Goal: Communication & Community: Answer question/provide support

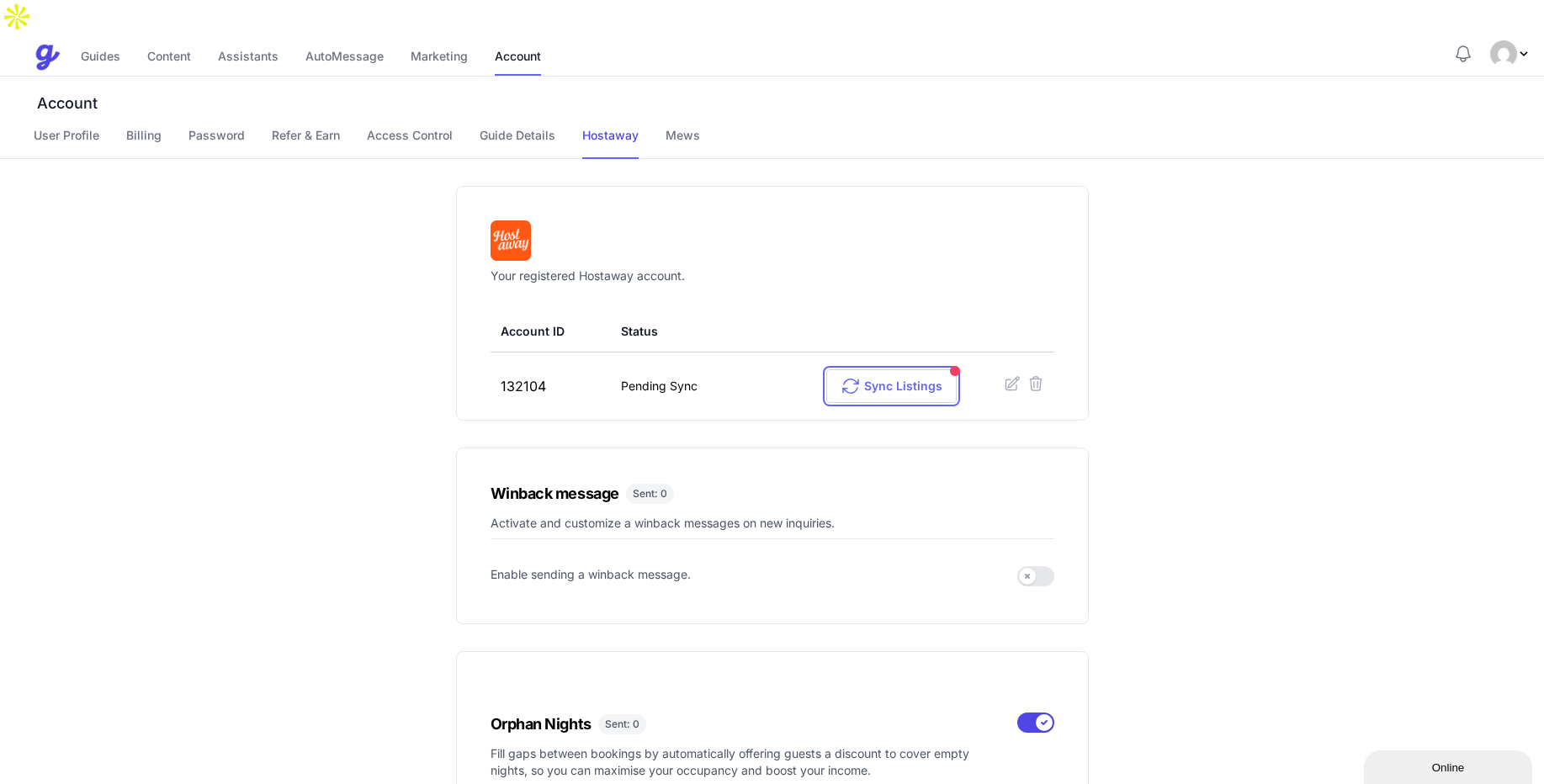
click at [853, 376] on icon at bounding box center [851, 386] width 20 height 20
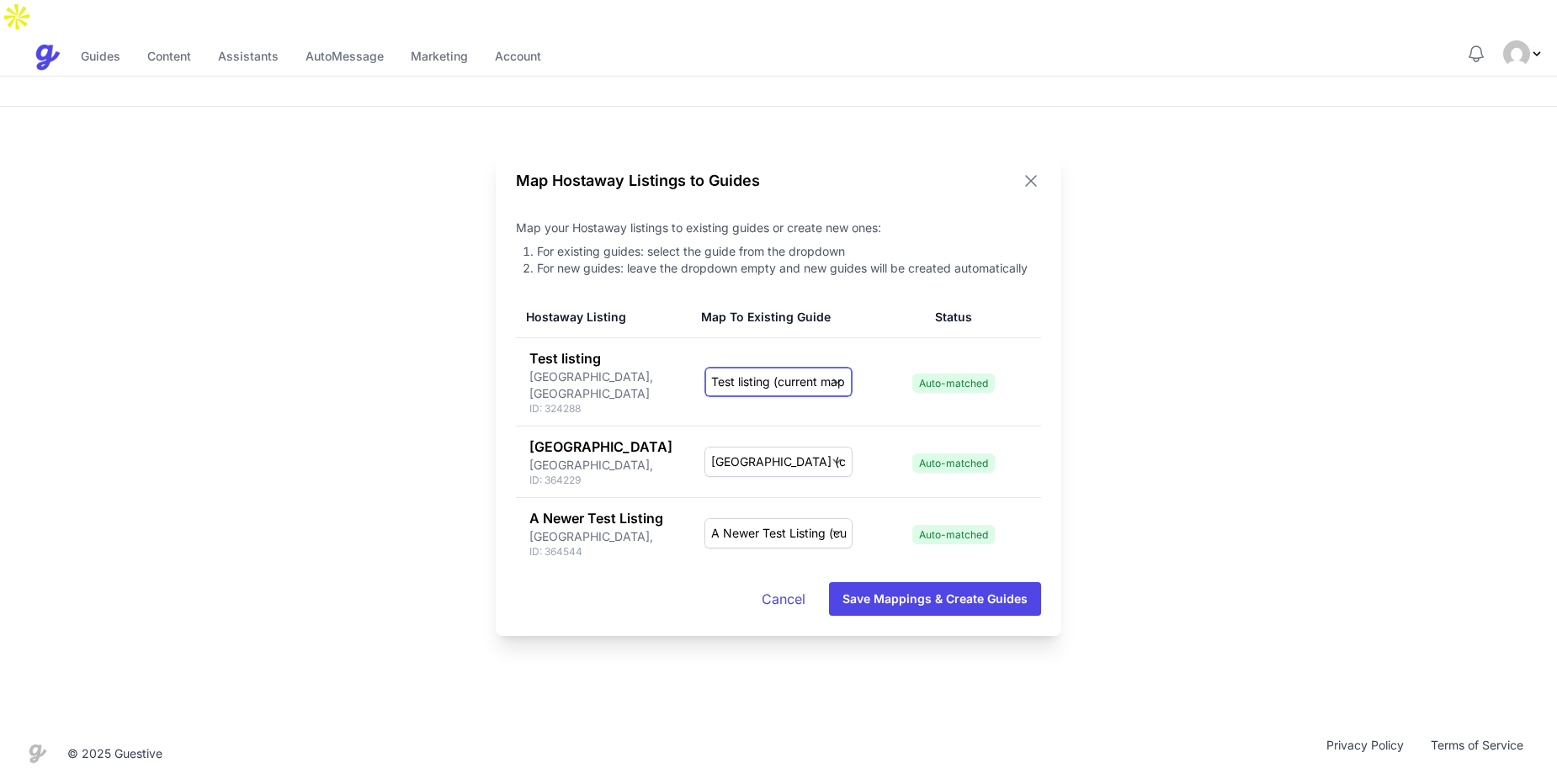
click at [740, 373] on select "-- Create New Guide -- Umar's House last rally Test listing (current mapping) C…" at bounding box center [778, 382] width 148 height 31
drag, startPoint x: 740, startPoint y: 373, endPoint x: 863, endPoint y: 351, distance: 125.0
click at [863, 351] on td "-- Create New Guide -- Umar's House last rally Test listing (current mapping) C…" at bounding box center [778, 382] width 175 height 89
drag, startPoint x: 790, startPoint y: 450, endPoint x: 668, endPoint y: 363, distance: 149.8
click at [668, 363] on tbody "Test listing Brooklyn, US ID: 324288 -- Create New Guide -- Umar's House last r…" at bounding box center [778, 453] width 525 height 231
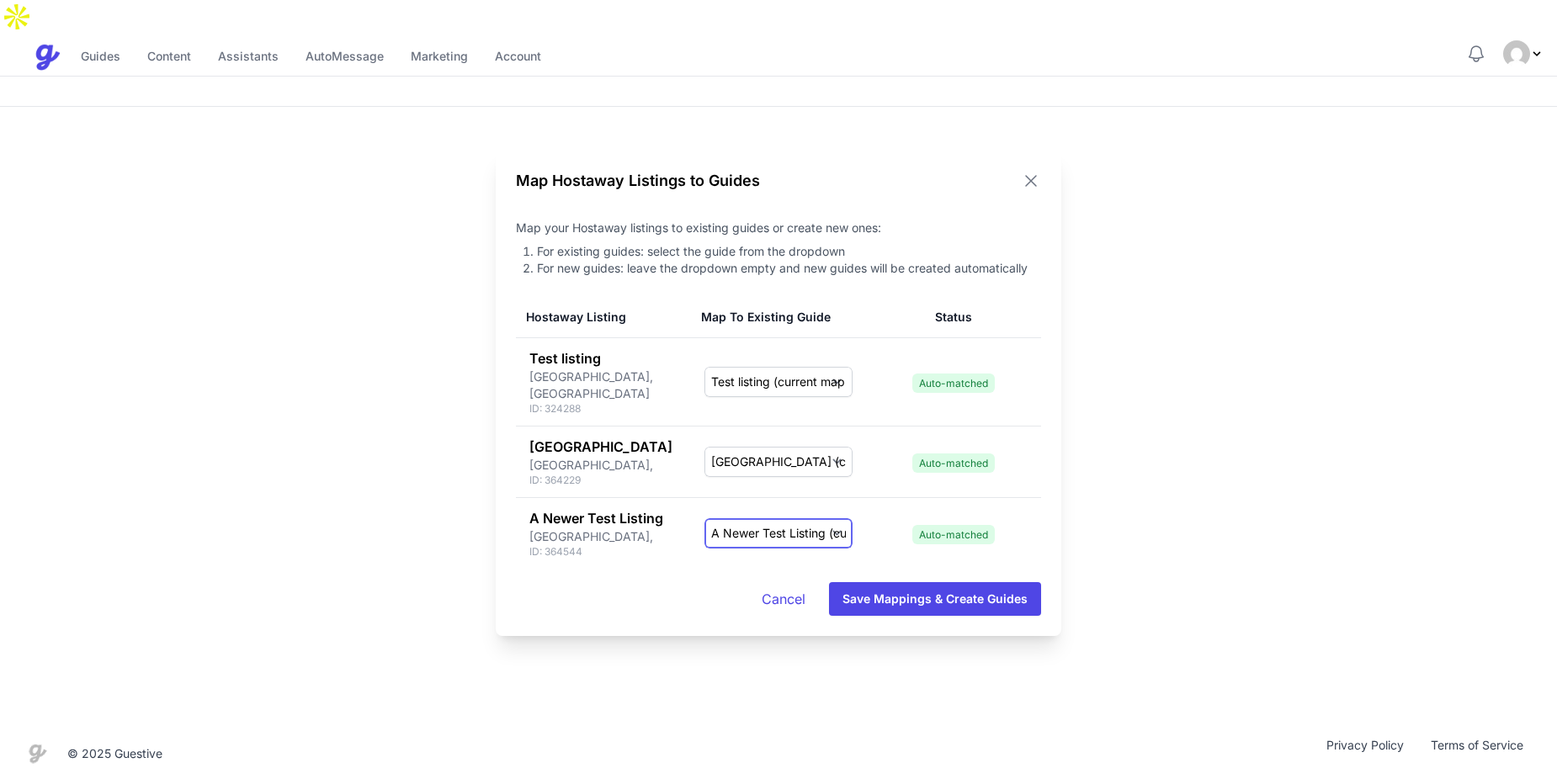
drag, startPoint x: 796, startPoint y: 530, endPoint x: 672, endPoint y: 417, distance: 167.8
click at [672, 417] on tbody "Test listing Brooklyn, US ID: 324288 -- Create New Guide -- Umar's House last r…" at bounding box center [778, 453] width 525 height 231
click at [912, 589] on button "Save Mappings & Create Guides" at bounding box center [935, 598] width 212 height 33
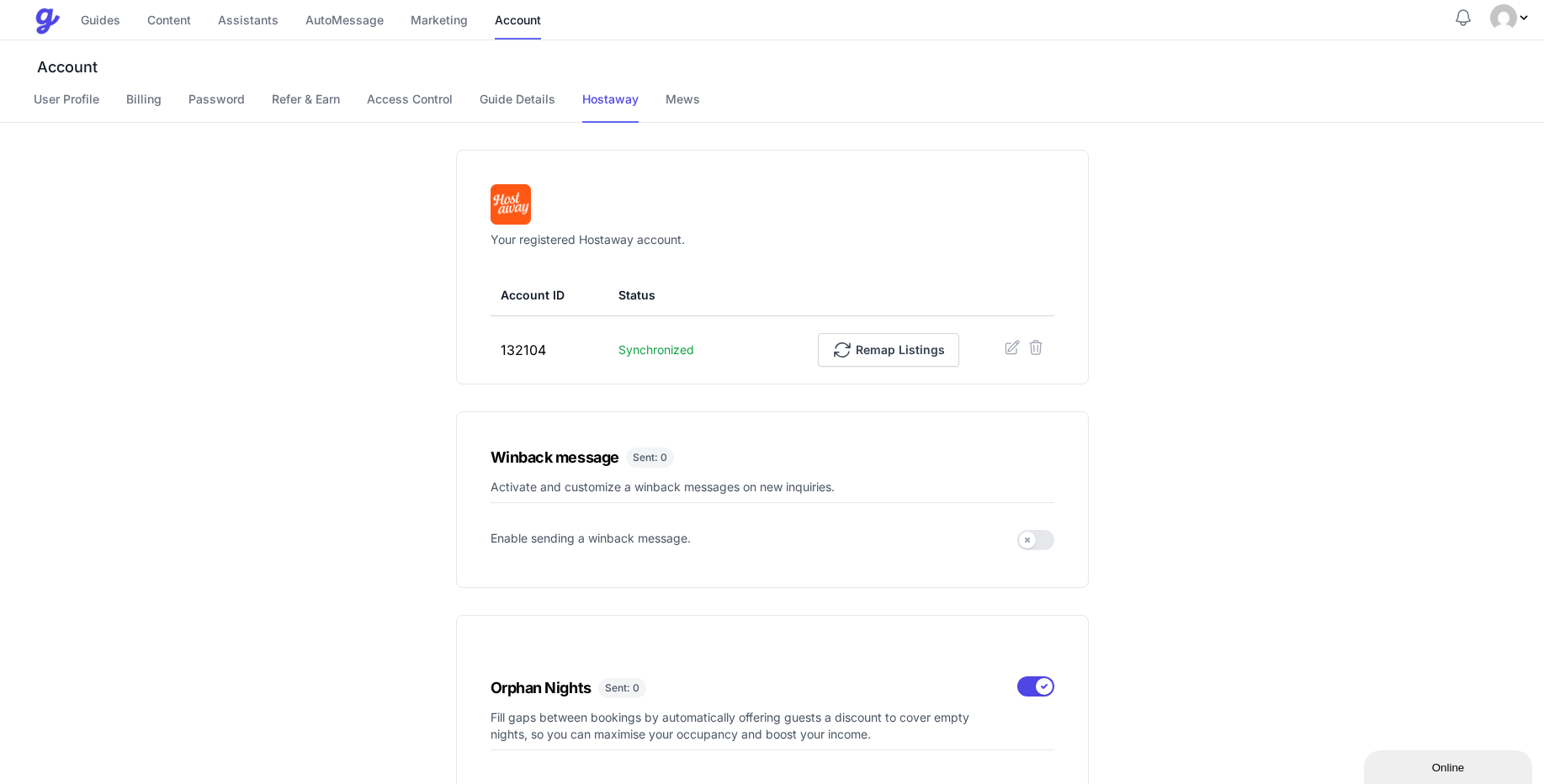
scroll to position [12, 0]
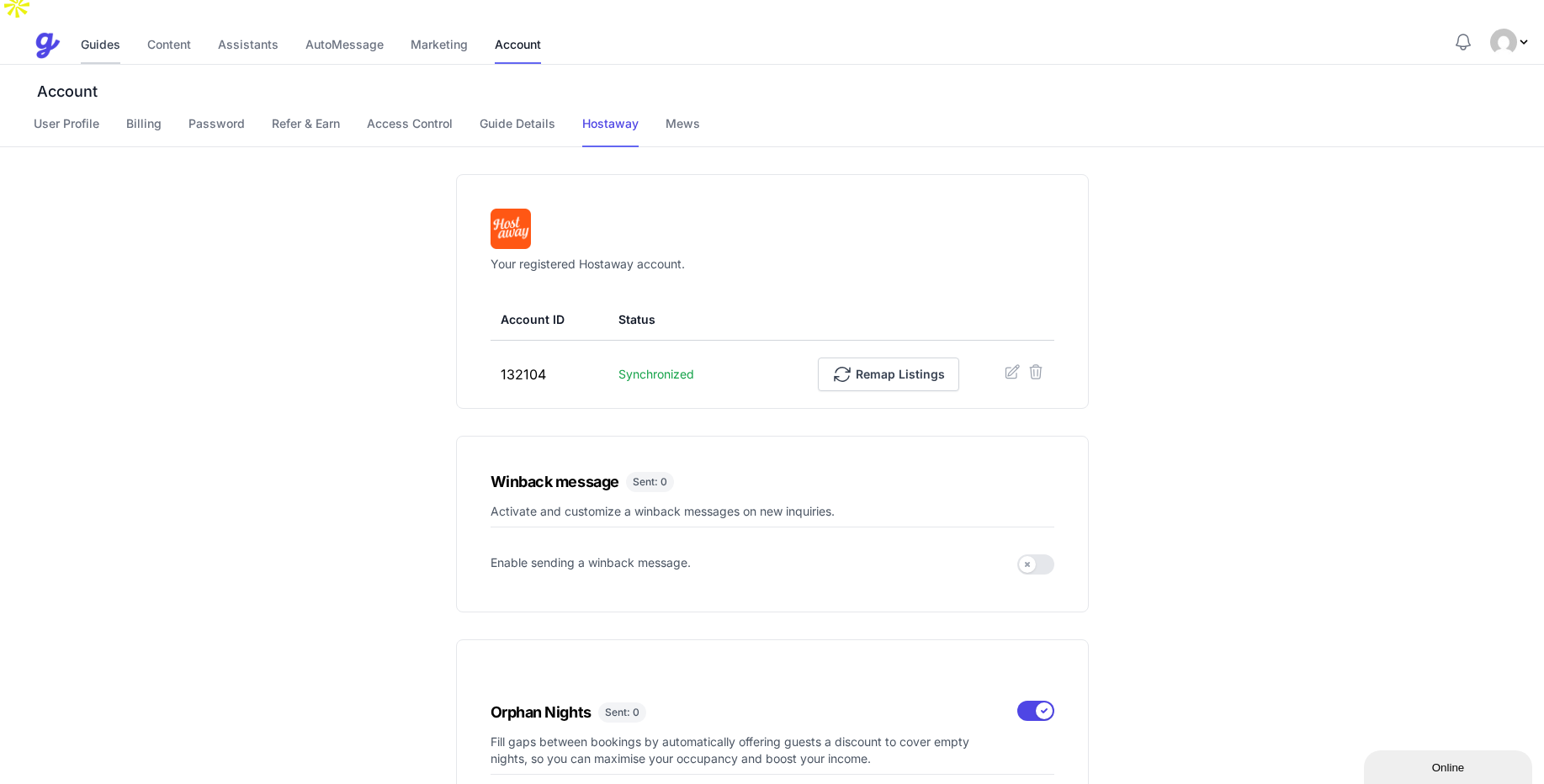
click at [93, 28] on link "Guides" at bounding box center [101, 46] width 39 height 36
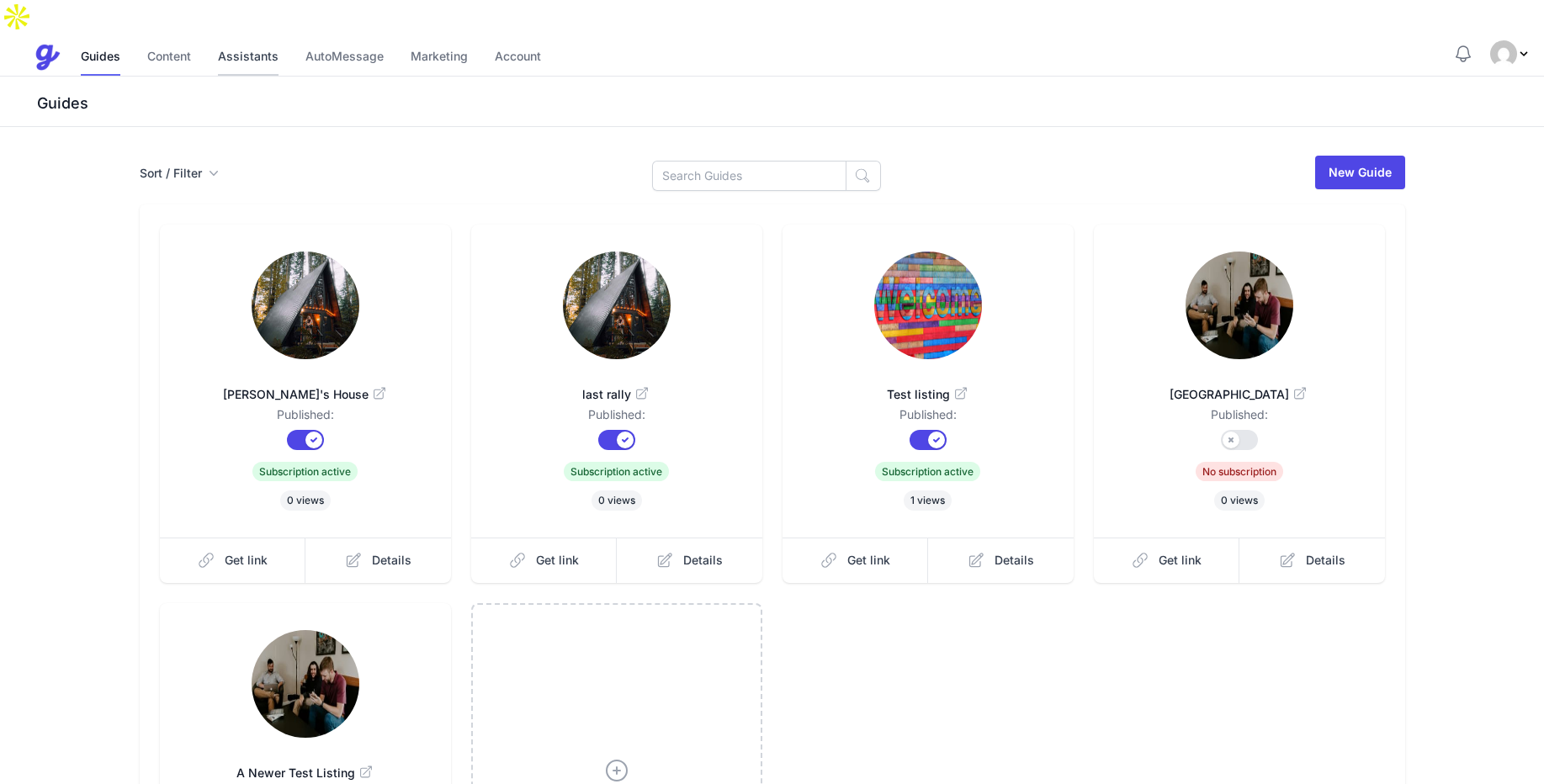
click at [265, 39] on link "Assistants" at bounding box center [248, 57] width 61 height 36
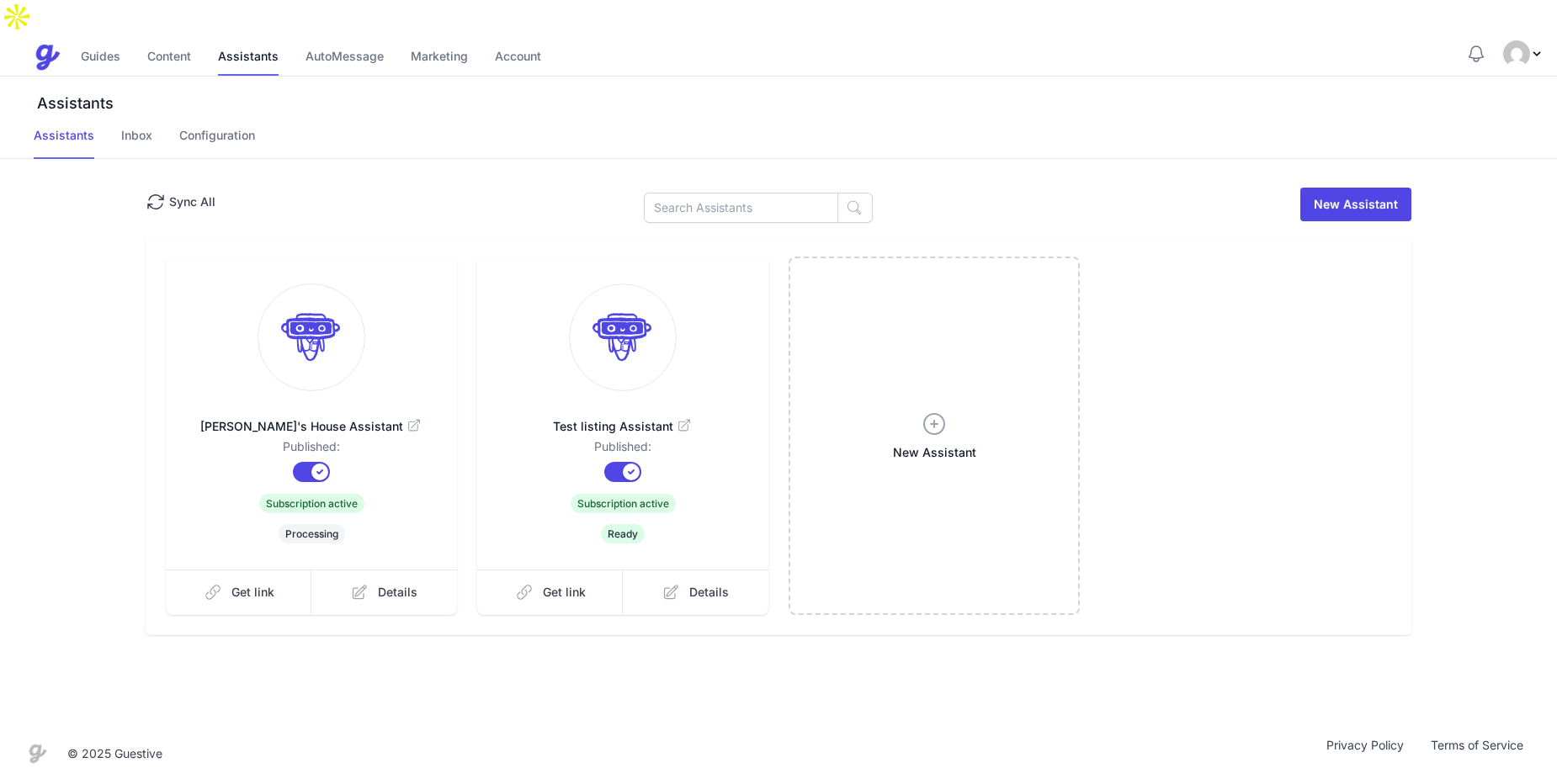
click at [612, 418] on span "Test listing Assistant" at bounding box center [622, 427] width 237 height 17
click at [121, 127] on link "Inbox" at bounding box center [136, 143] width 32 height 32
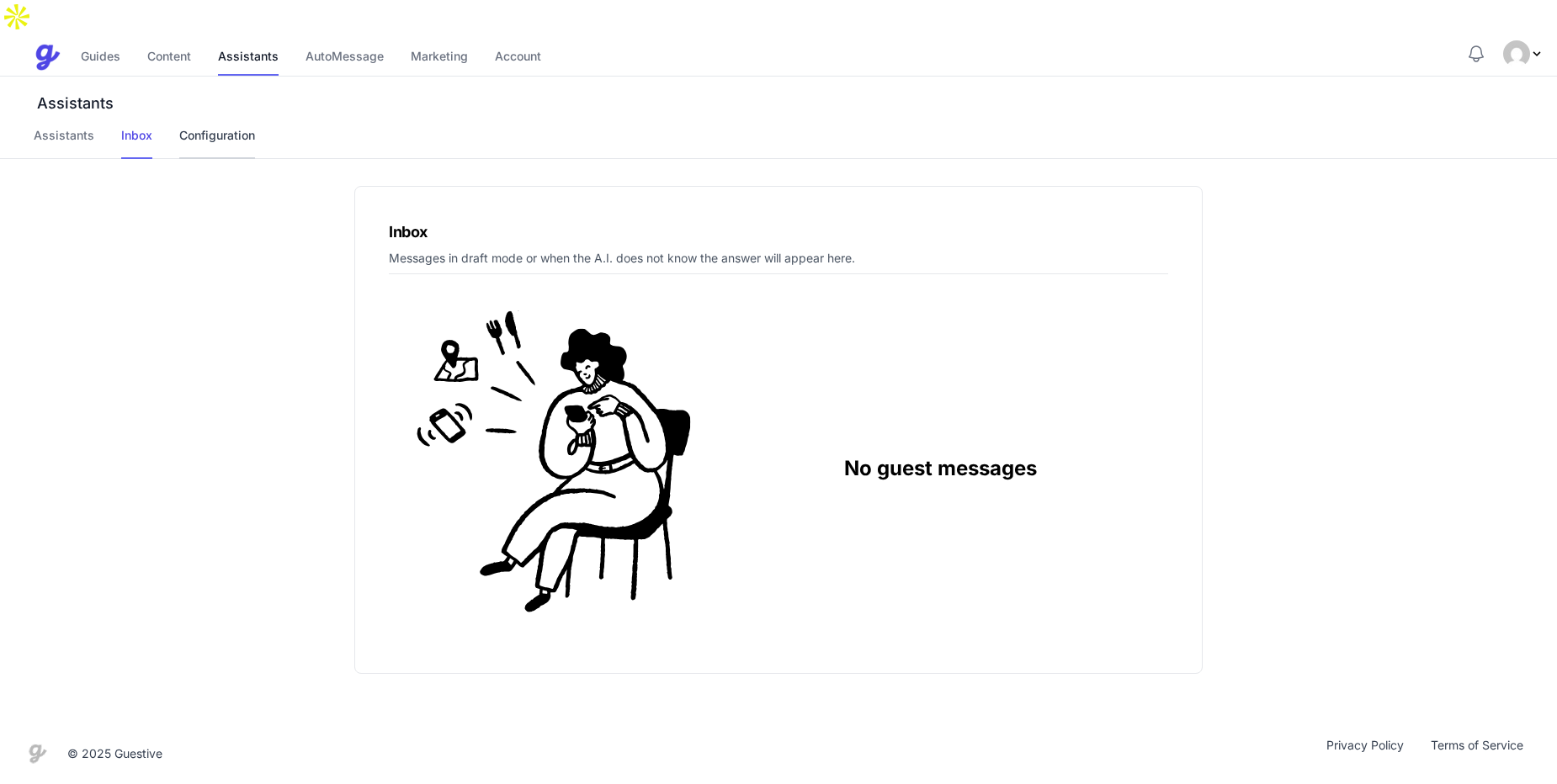
click at [216, 127] on link "Configuration" at bounding box center [217, 143] width 76 height 32
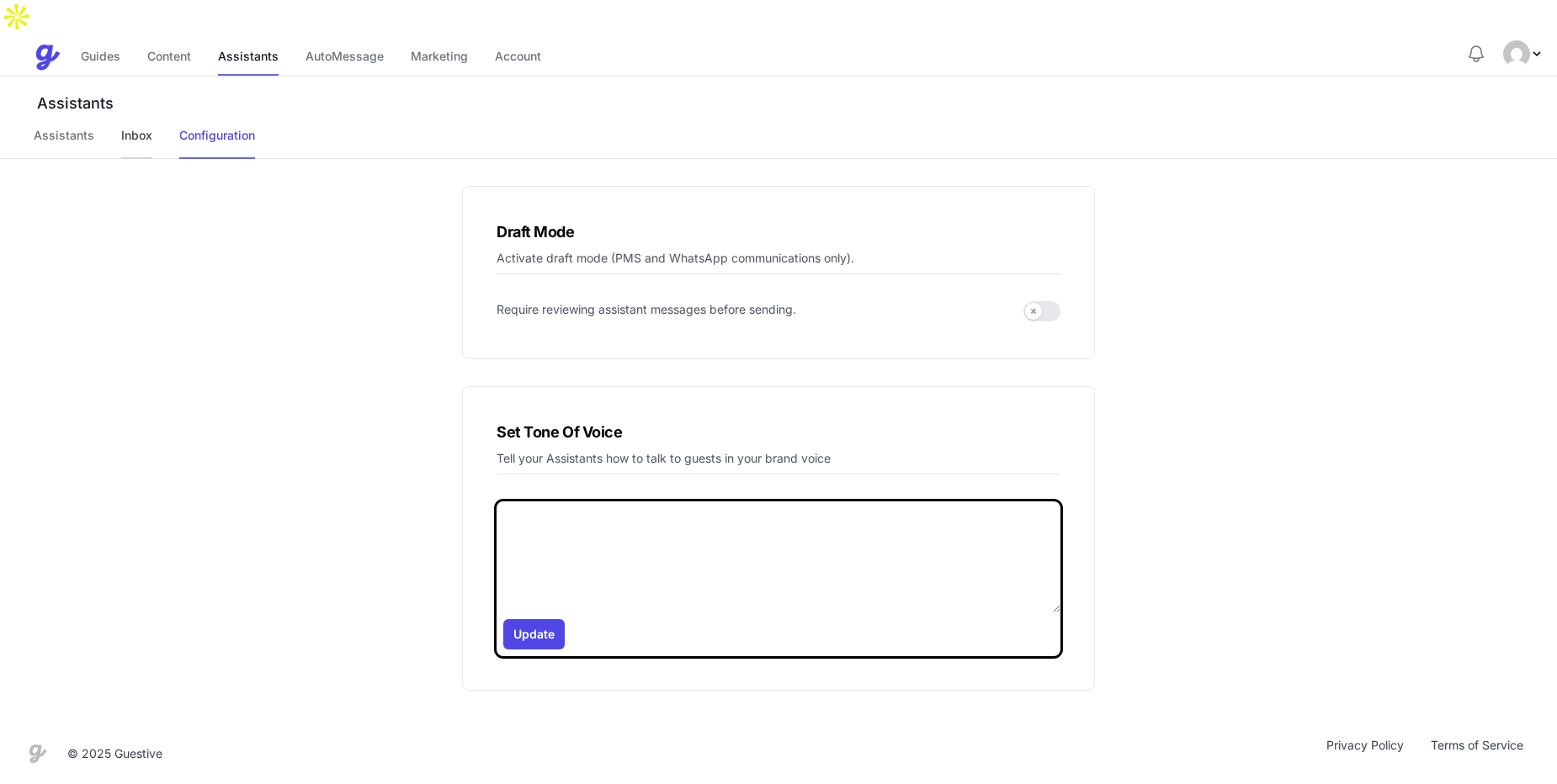
click at [134, 127] on link "Inbox" at bounding box center [136, 143] width 32 height 32
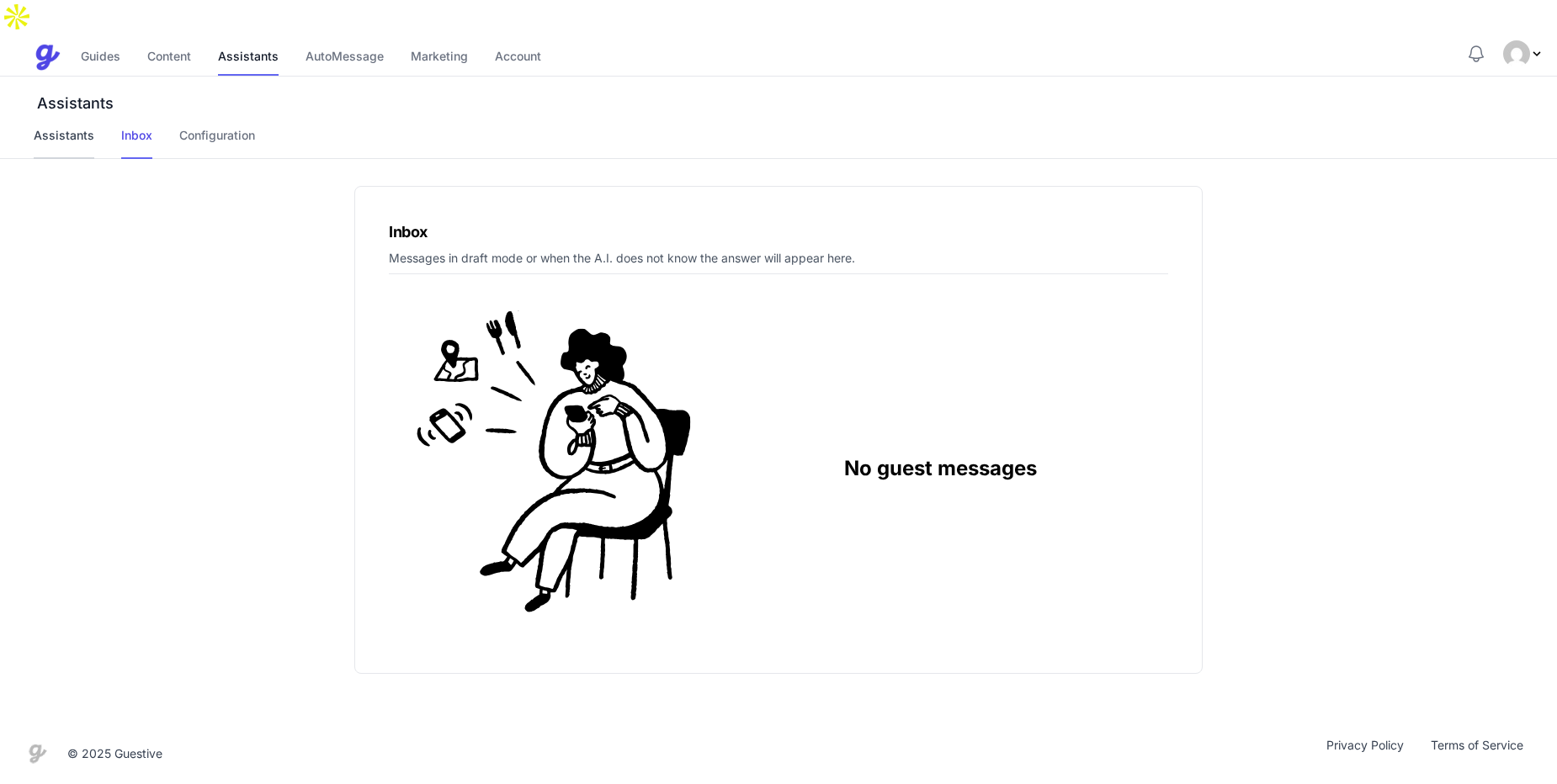
click at [61, 127] on link "Assistants" at bounding box center [63, 143] width 61 height 32
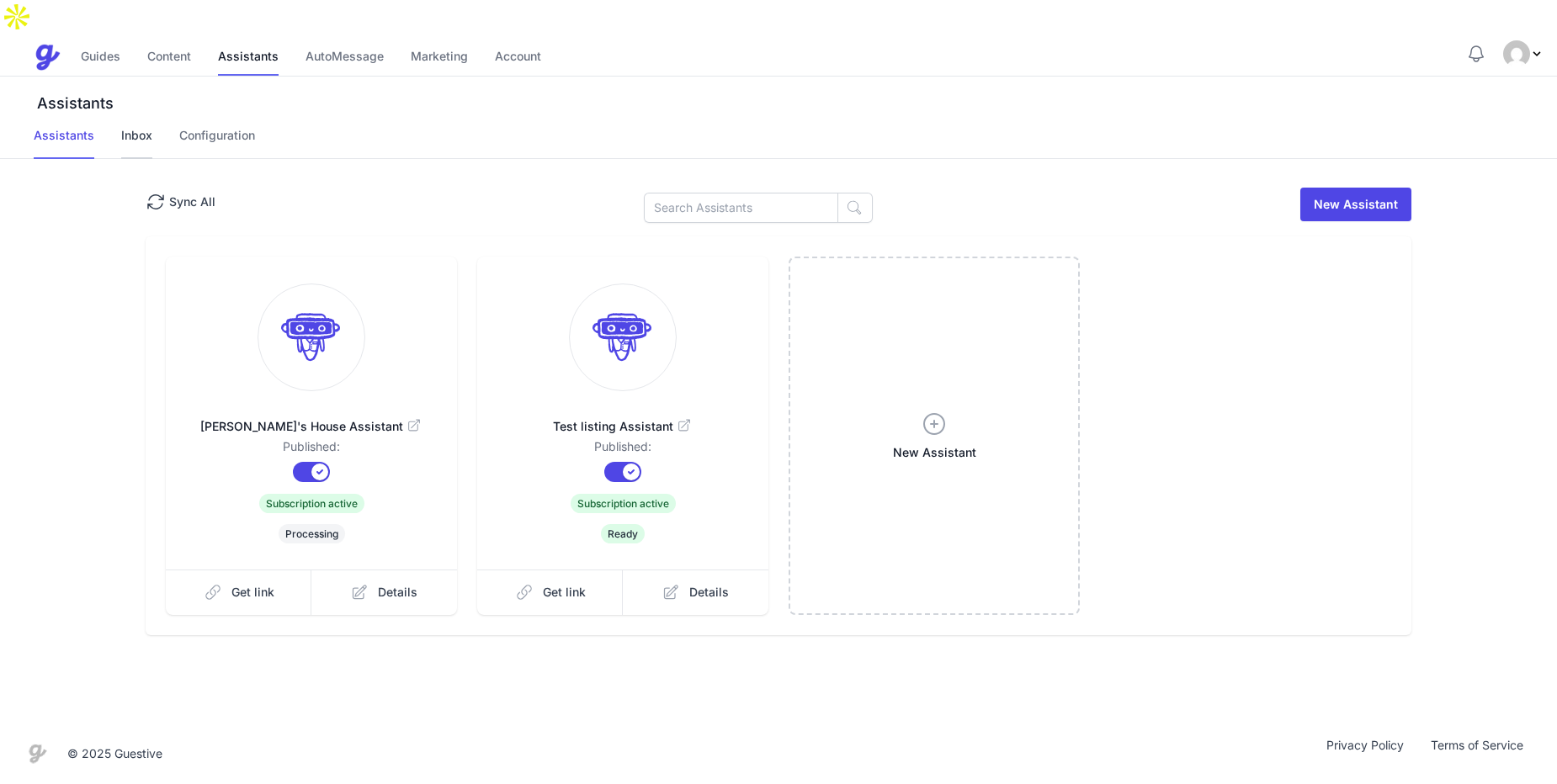
click at [136, 127] on link "Inbox" at bounding box center [136, 143] width 32 height 32
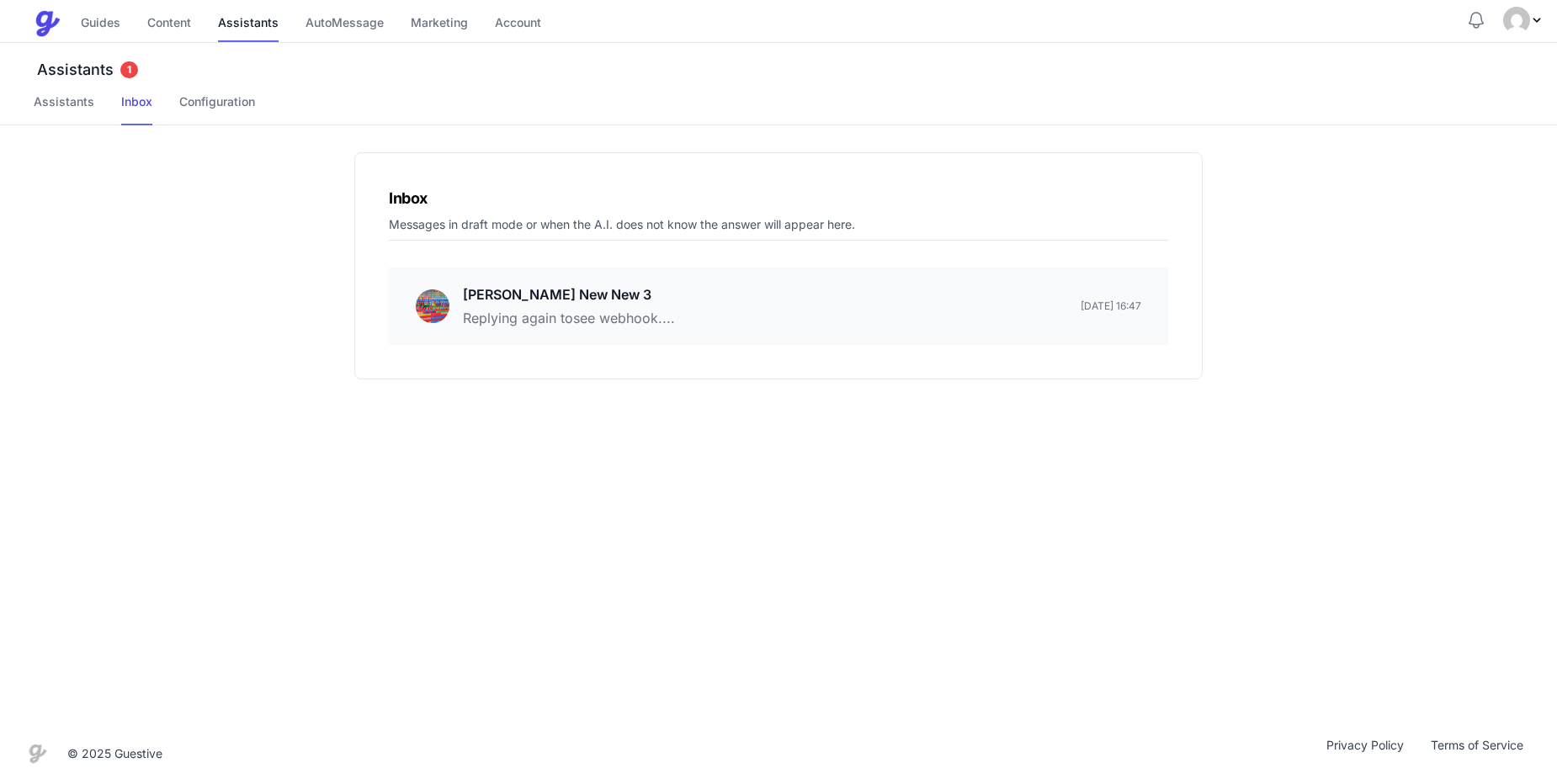
click at [516, 297] on p "[PERSON_NAME] New New 3" at bounding box center [569, 295] width 212 height 20
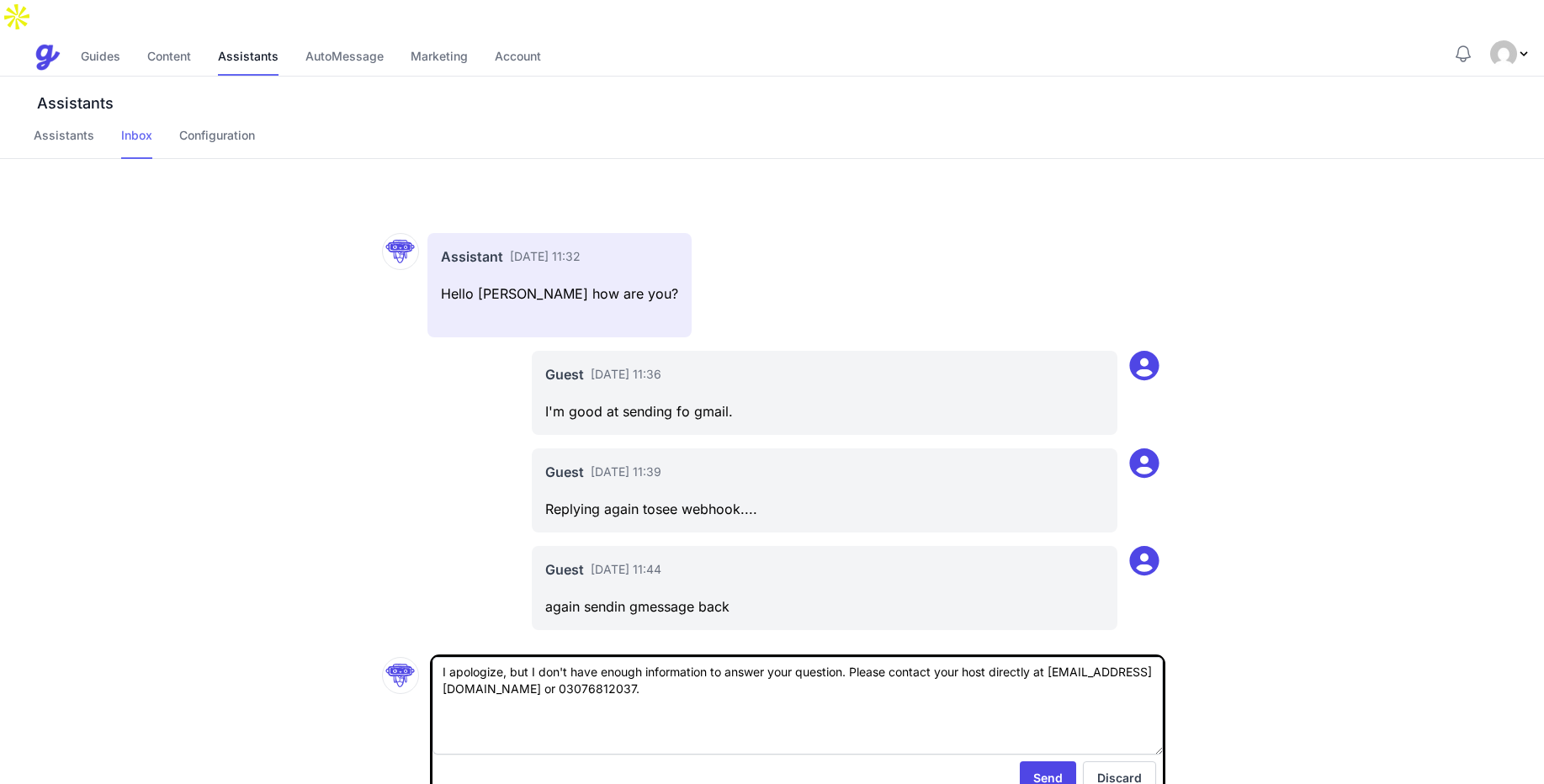
click at [131, 127] on link "Inbox" at bounding box center [136, 143] width 32 height 32
